Goal: Information Seeking & Learning: Learn about a topic

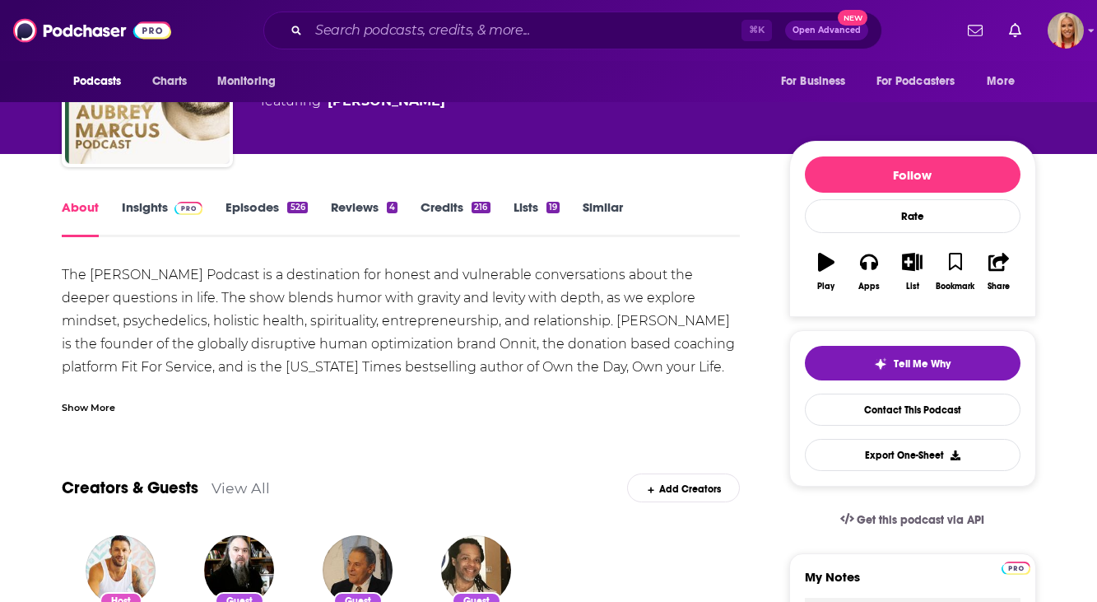
scroll to position [117, 0]
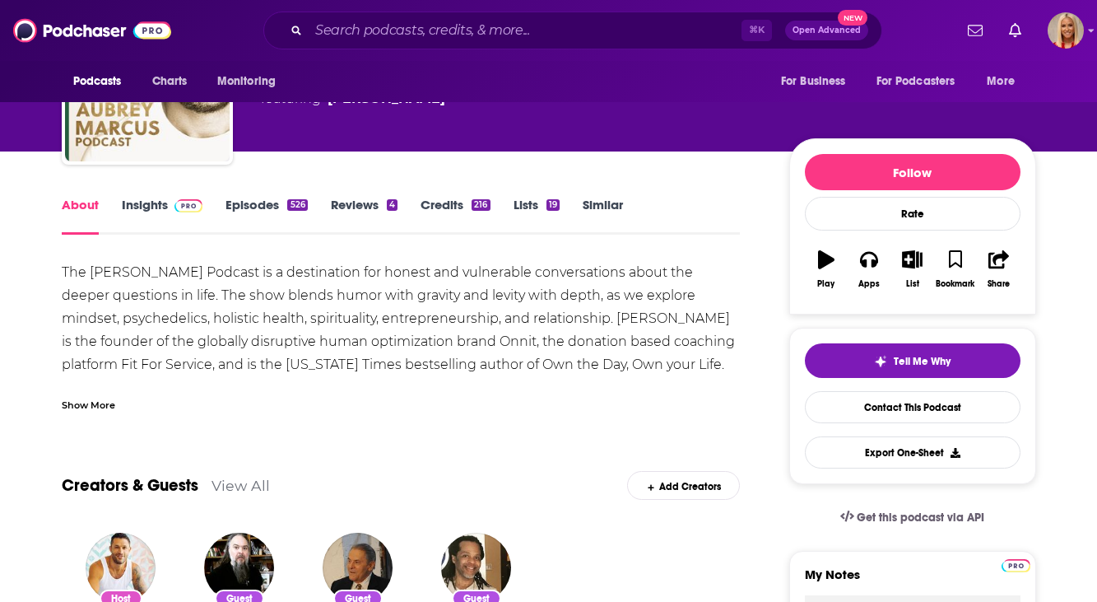
click at [168, 208] on span at bounding box center [185, 205] width 35 height 16
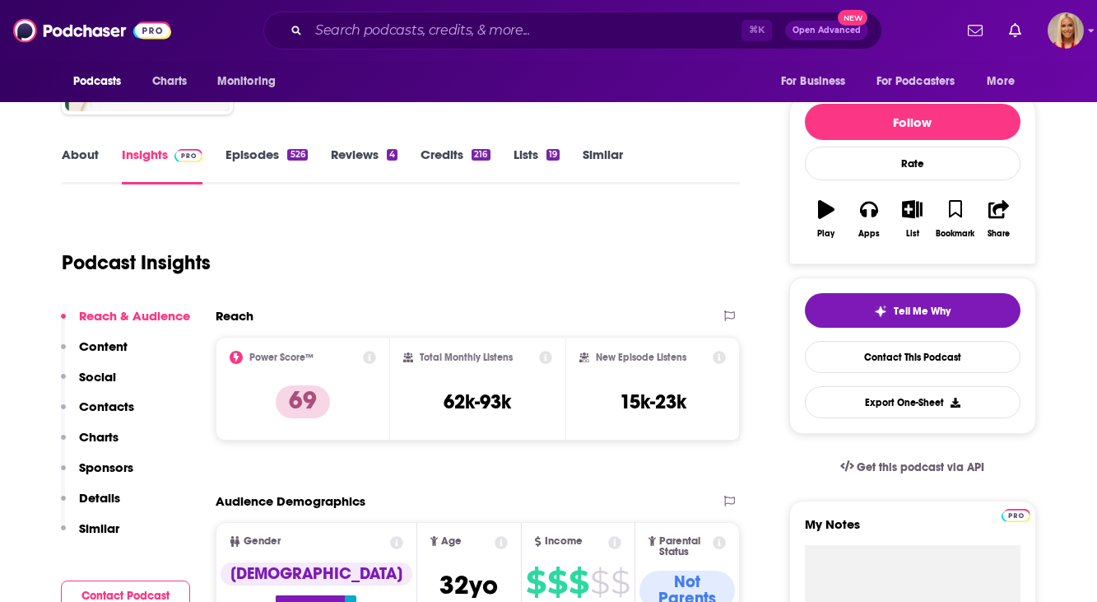
scroll to position [90, 0]
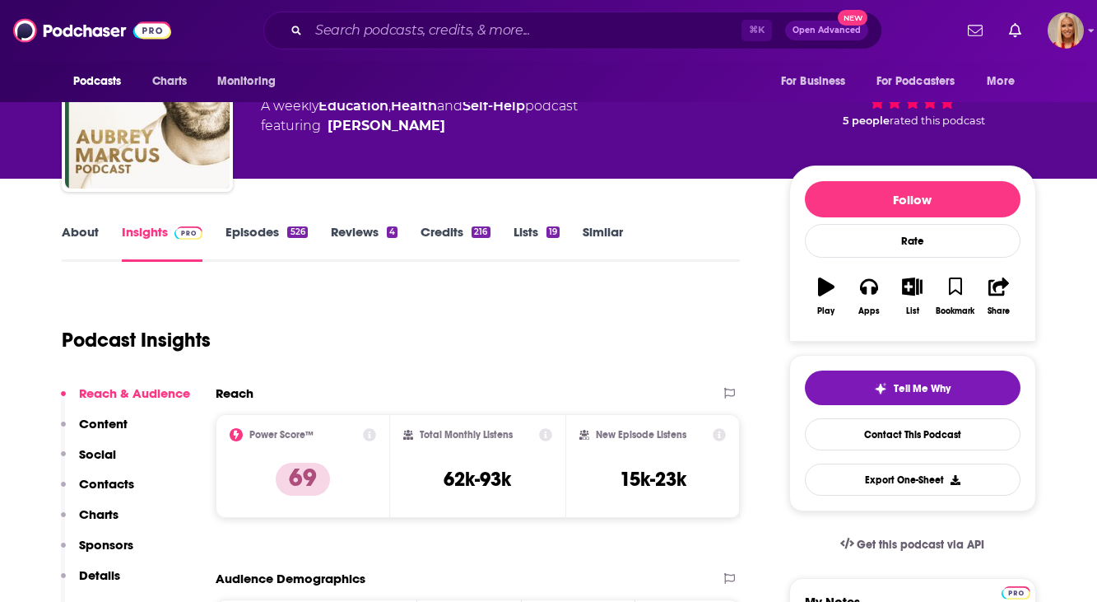
click at [84, 242] on link "About" at bounding box center [80, 243] width 37 height 38
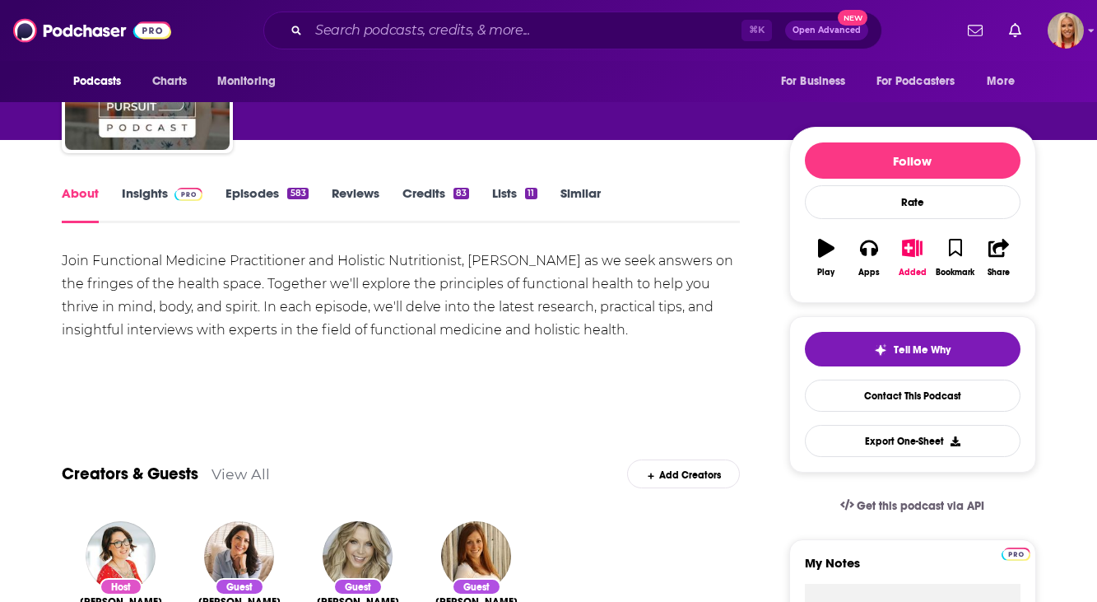
scroll to position [133, 0]
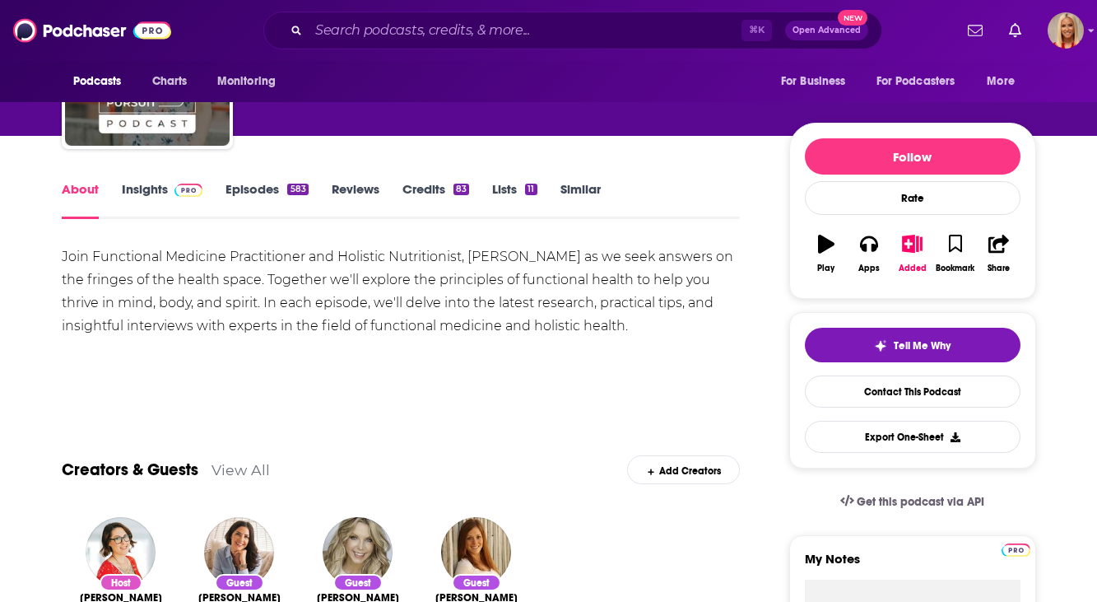
click at [133, 193] on link "Insights" at bounding box center [162, 200] width 81 height 38
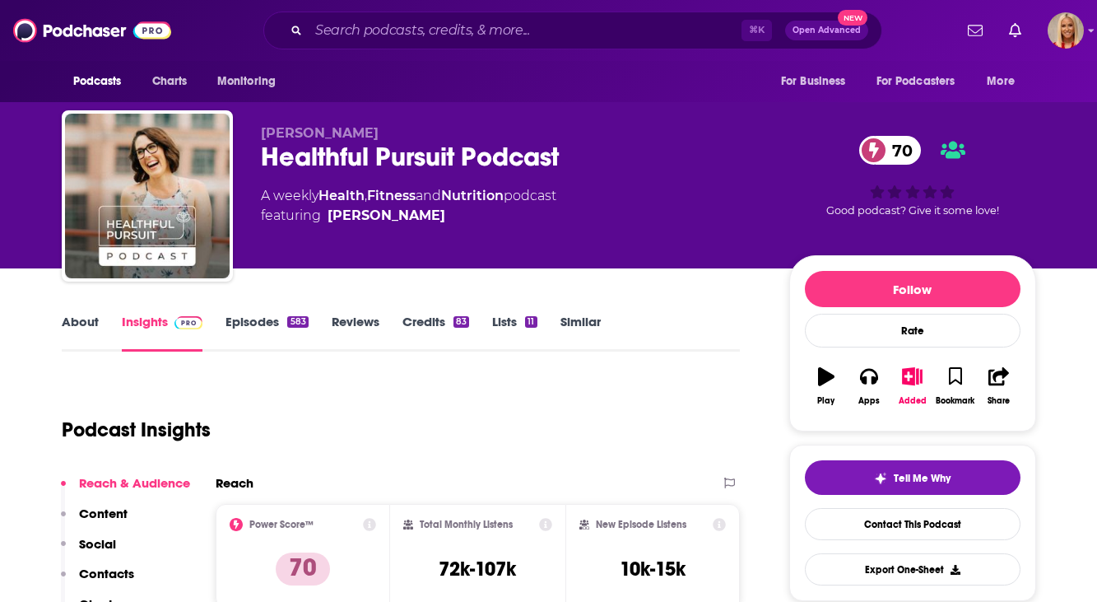
click at [79, 329] on link "About" at bounding box center [80, 333] width 37 height 38
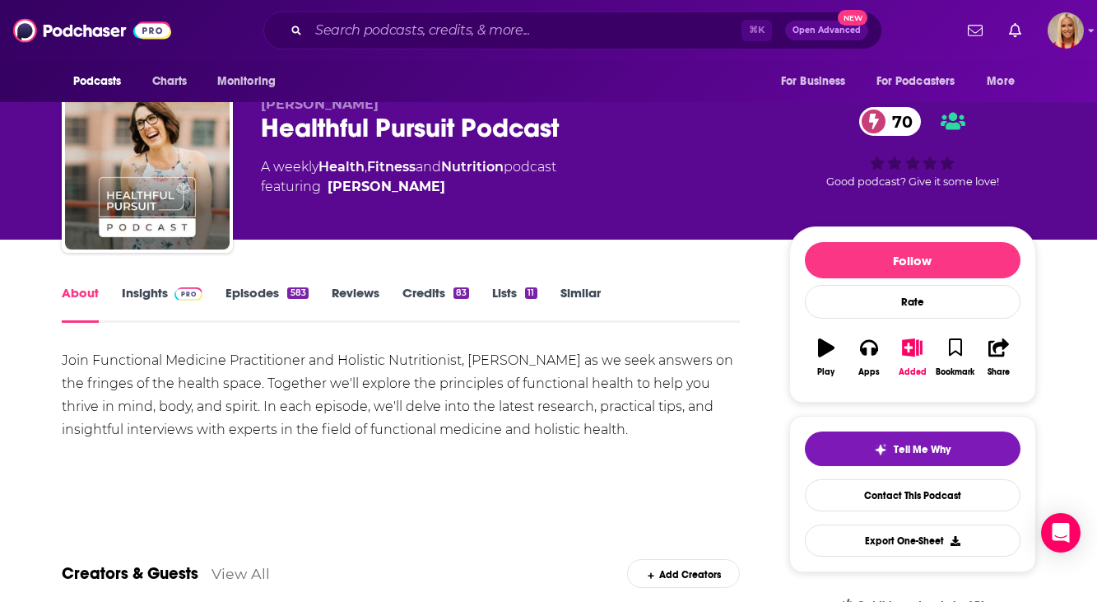
scroll to position [62, 0]
